Goal: Communication & Community: Answer question/provide support

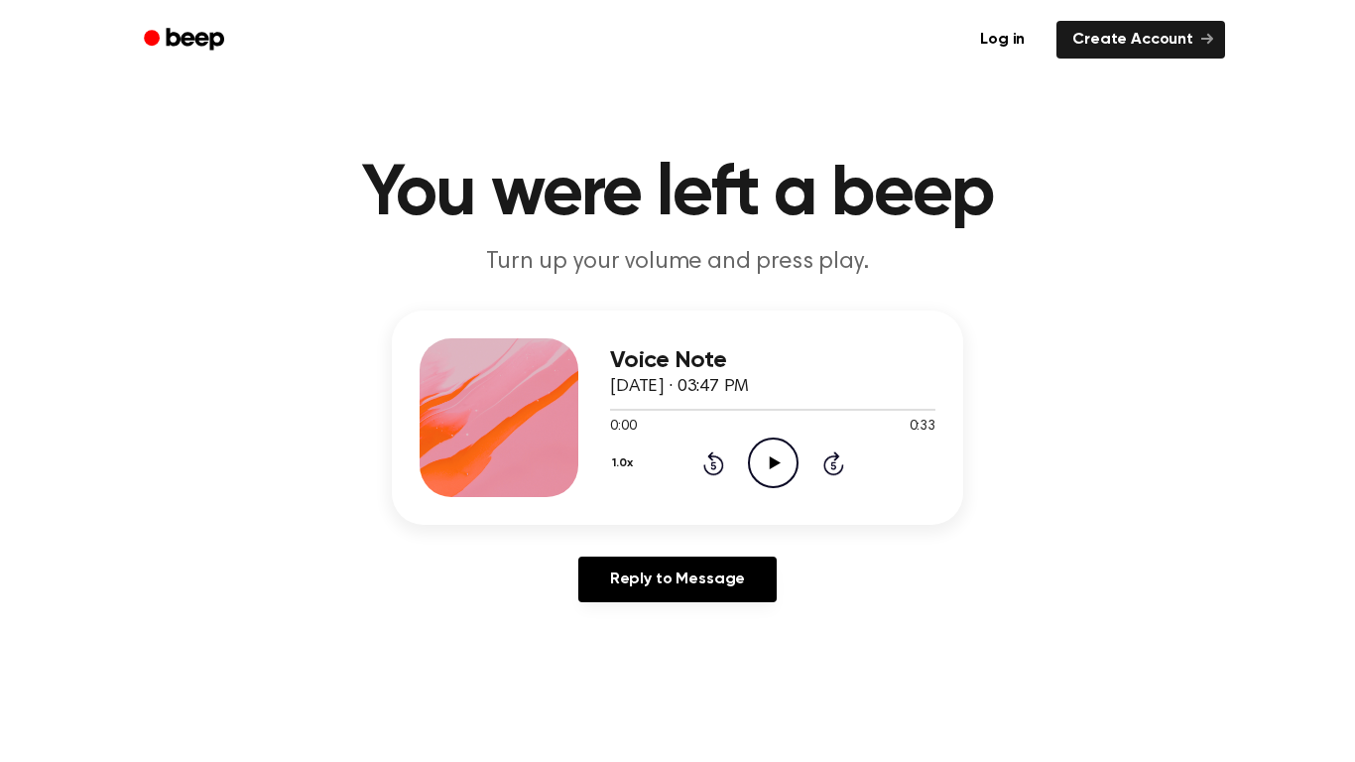
click at [785, 463] on icon "Play Audio" at bounding box center [773, 463] width 51 height 51
click at [734, 559] on link "Reply to Message" at bounding box center [677, 580] width 198 height 46
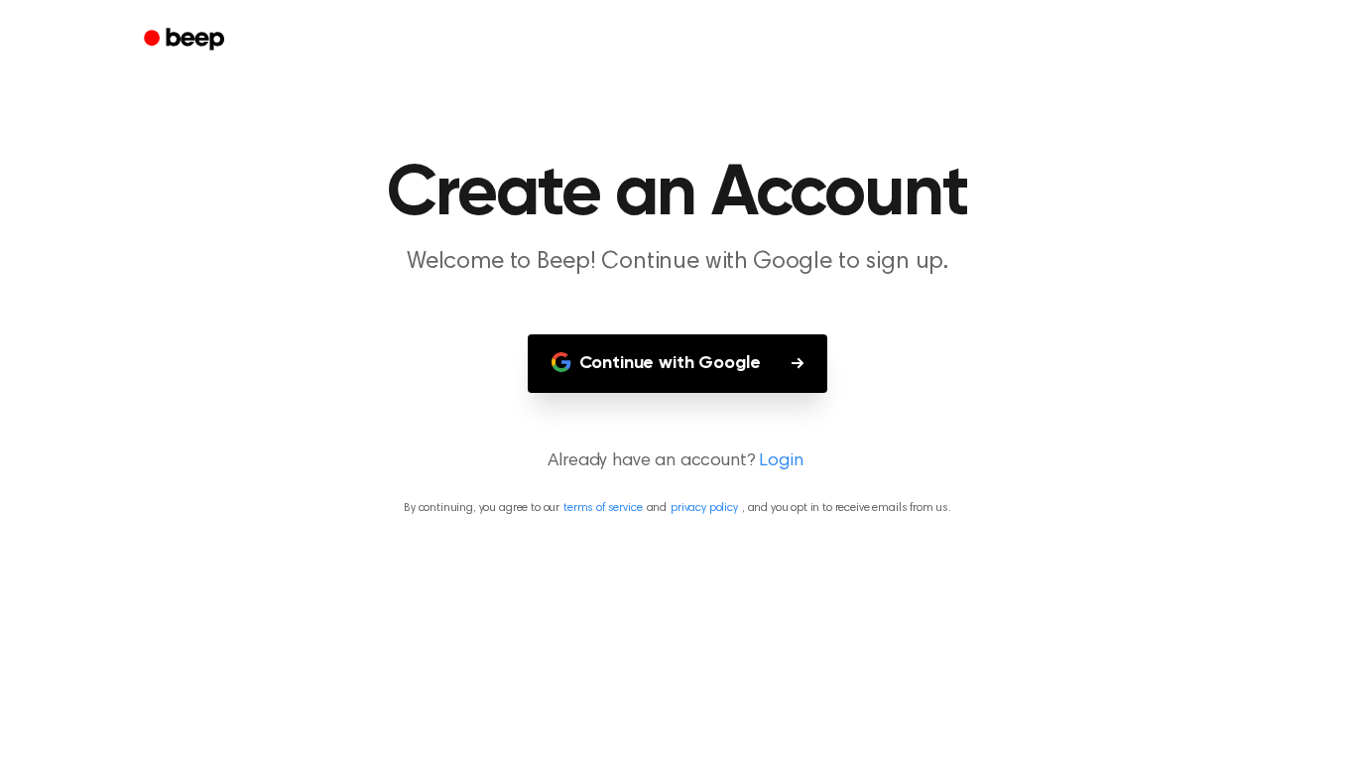
click at [672, 578] on main "Create an Account Welcome to Beep! Continue with Google to sign up. Continue wi…" at bounding box center [677, 381] width 1355 height 762
click at [213, 77] on div at bounding box center [677, 39] width 1095 height 79
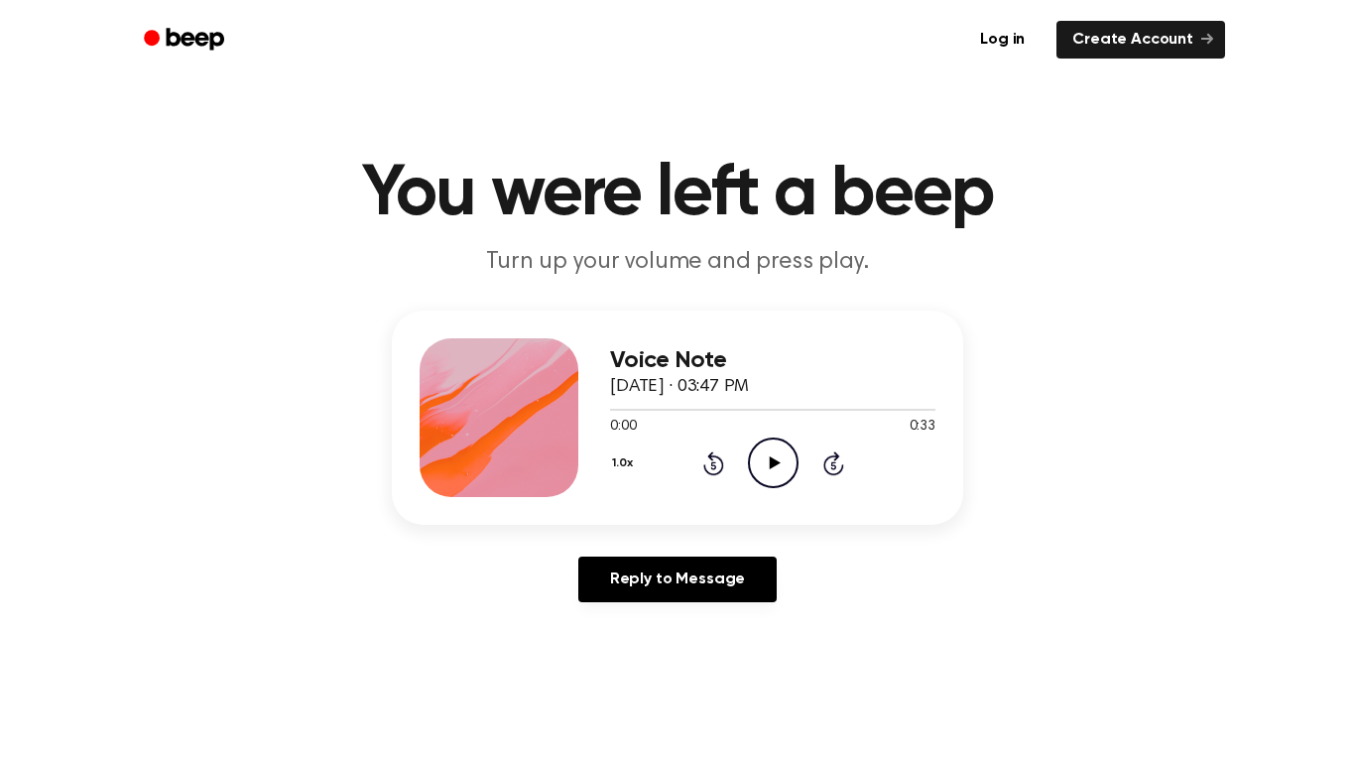
click at [761, 471] on icon "Play Audio" at bounding box center [773, 463] width 51 height 51
click at [780, 465] on icon "Play Audio" at bounding box center [773, 463] width 51 height 51
click at [766, 460] on icon "Play Audio" at bounding box center [773, 463] width 51 height 51
click at [782, 461] on icon "Play Audio" at bounding box center [773, 463] width 51 height 51
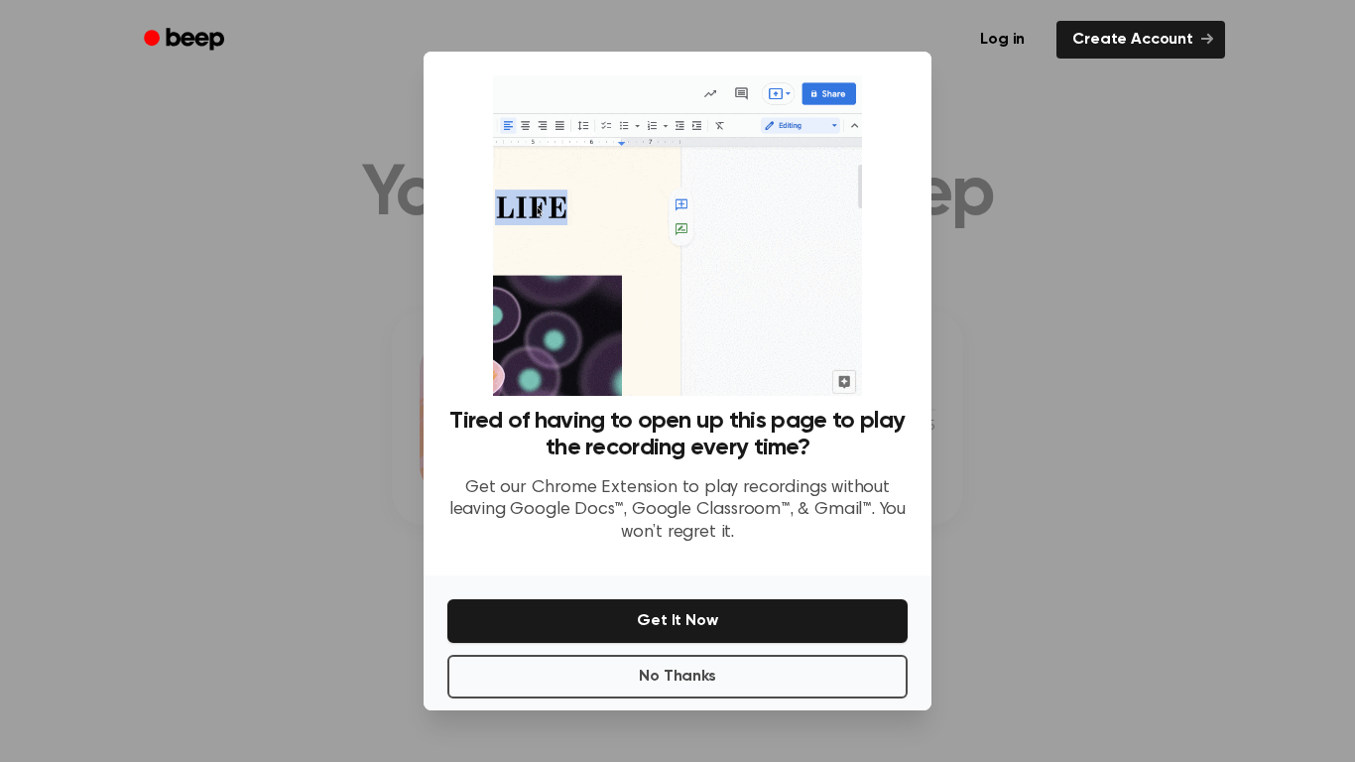
click at [779, 437] on h3 "Tired of having to open up this page to play the recording every time?" at bounding box center [677, 435] width 460 height 54
click at [999, 502] on div at bounding box center [677, 381] width 1355 height 762
click at [480, 690] on button "No Thanks" at bounding box center [677, 677] width 460 height 44
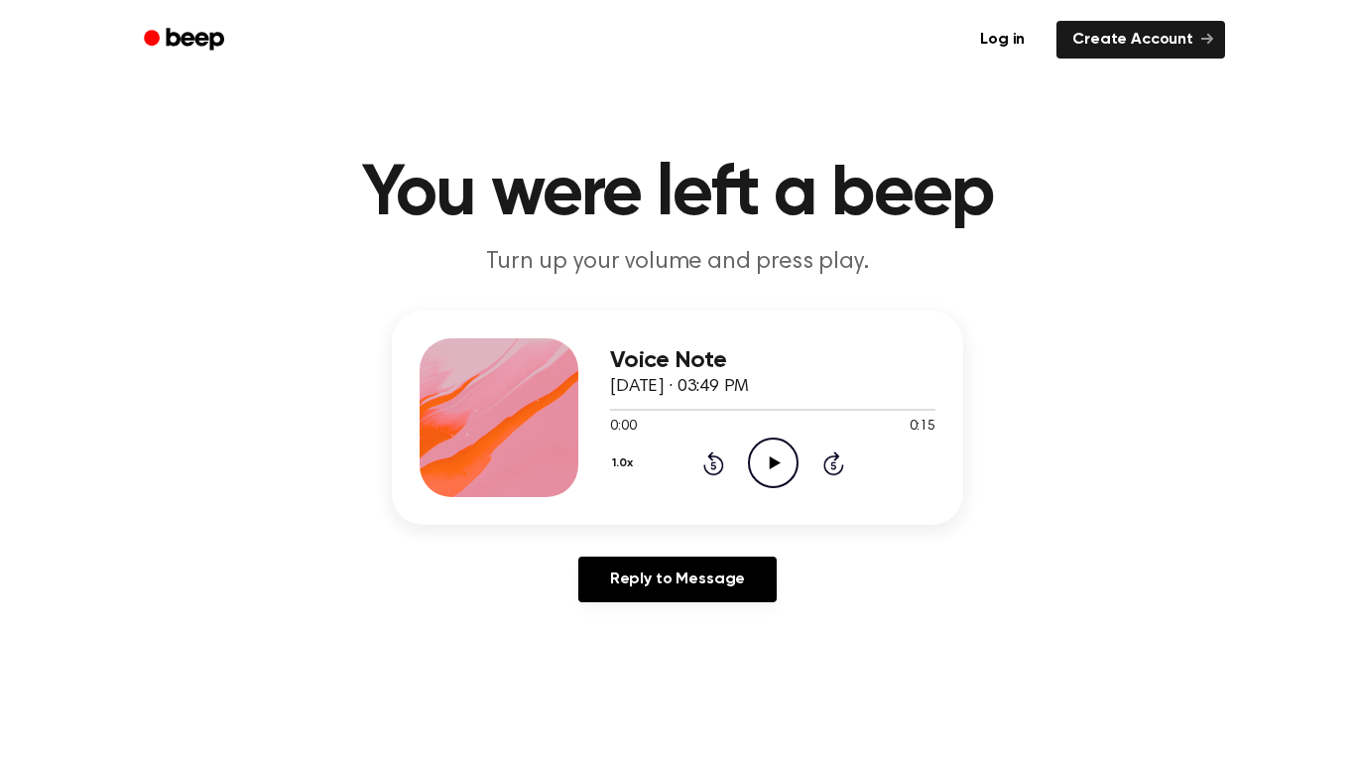
click at [764, 467] on icon "Play Audio" at bounding box center [773, 463] width 51 height 51
